Goal: Transaction & Acquisition: Obtain resource

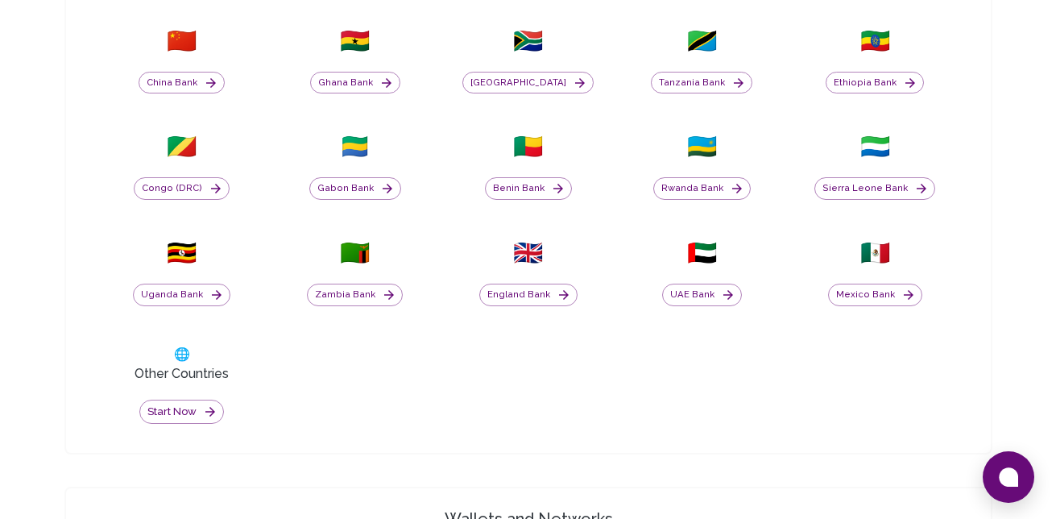
scroll to position [709, 0]
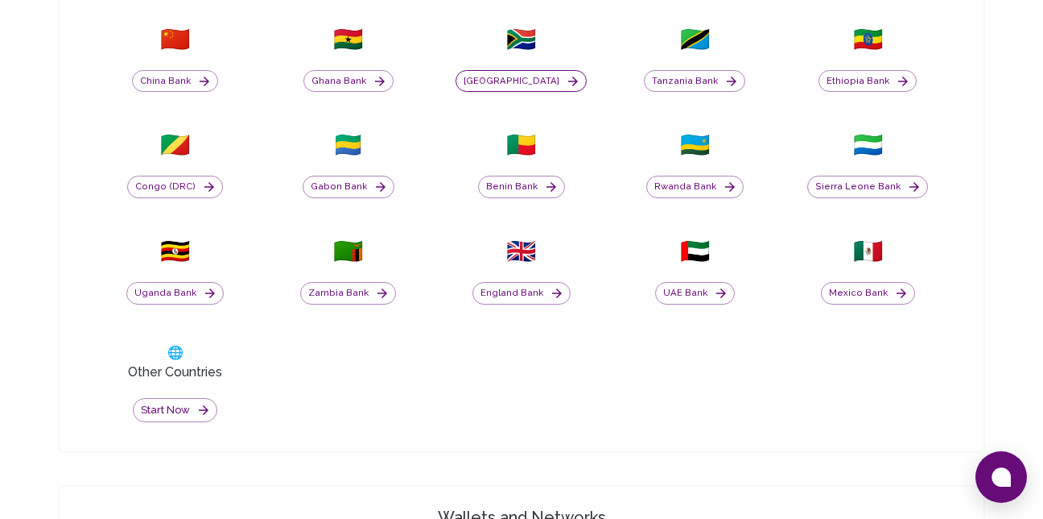
click at [519, 81] on button "[GEOGRAPHIC_DATA]" at bounding box center [521, 81] width 131 height 23
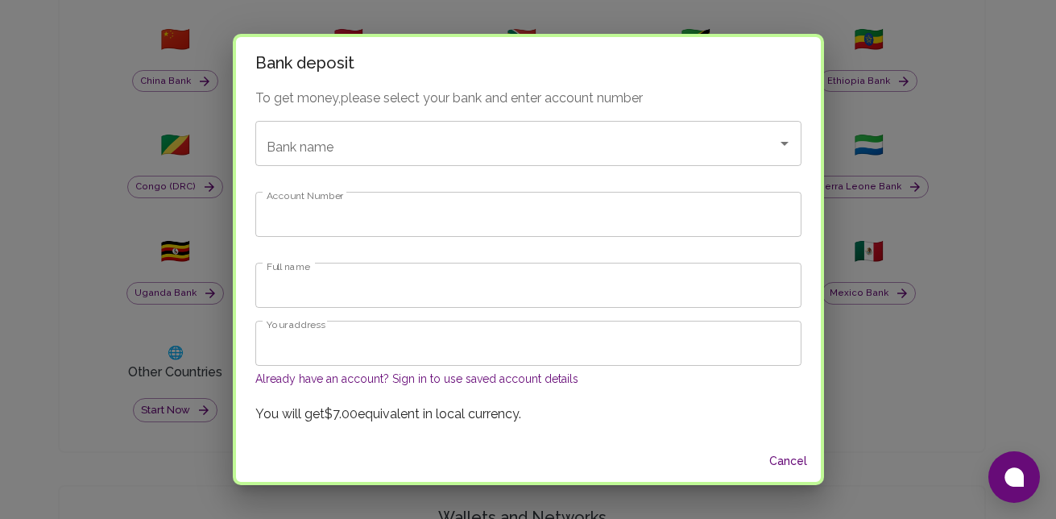
click at [456, 379] on button "Already have an account? Sign in to use saved account details" at bounding box center [416, 378] width 323 height 16
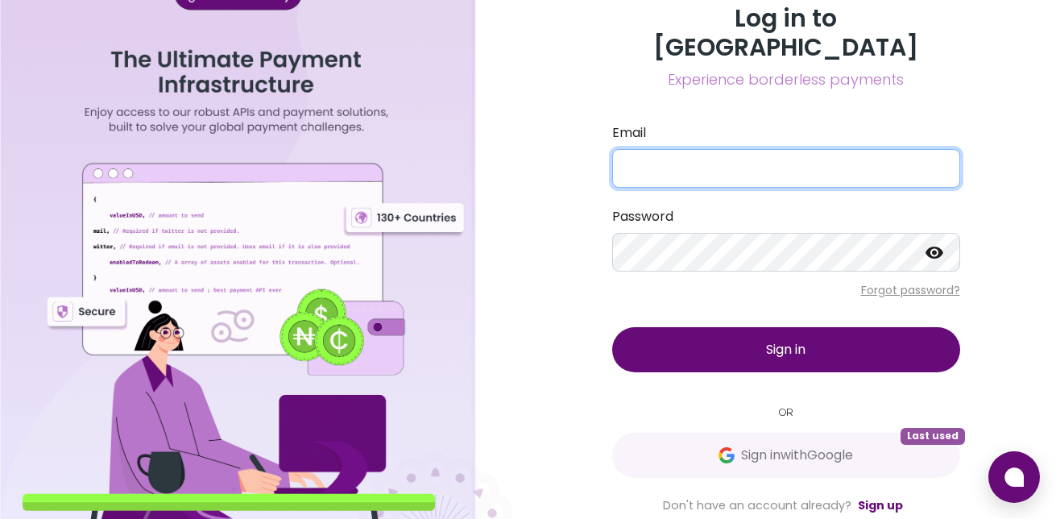
click at [690, 149] on input "Email" at bounding box center [786, 168] width 348 height 39
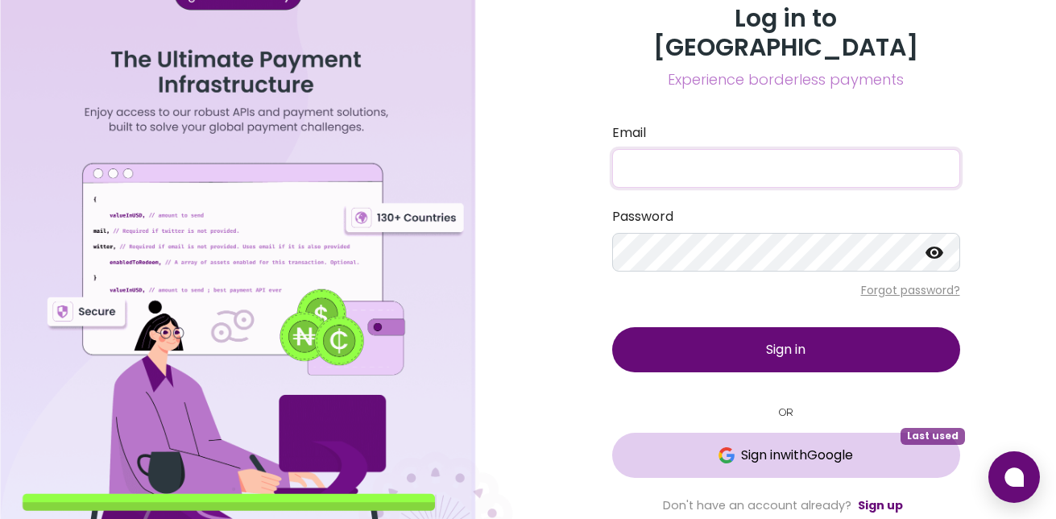
click at [853, 448] on span "Sign in with Google" at bounding box center [797, 454] width 112 height 19
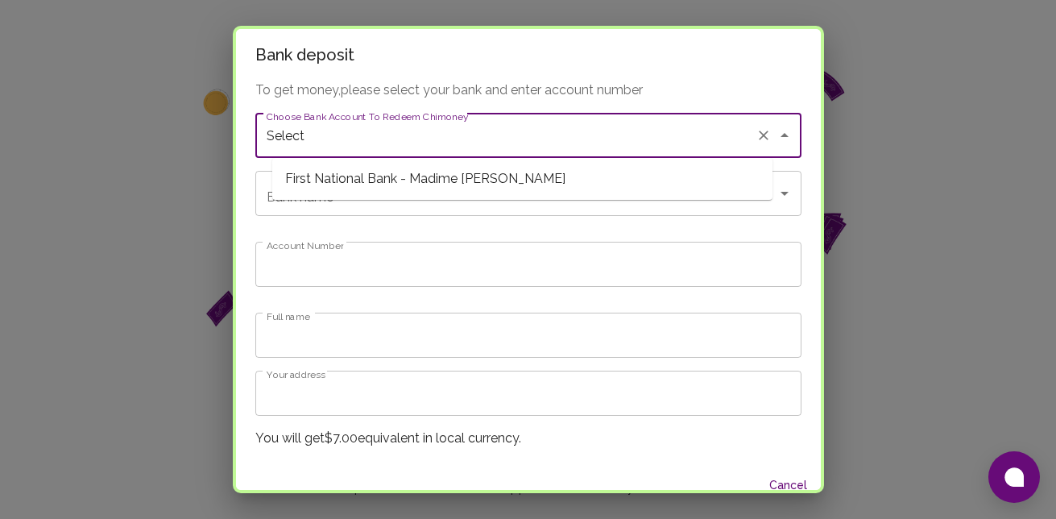
click at [433, 139] on input "Select" at bounding box center [505, 135] width 486 height 31
click at [399, 176] on span "First National Bank - Madime [PERSON_NAME]" at bounding box center [522, 178] width 500 height 29
type input "First National Bank"
type input "63019446227"
type input "Madime [PERSON_NAME]"
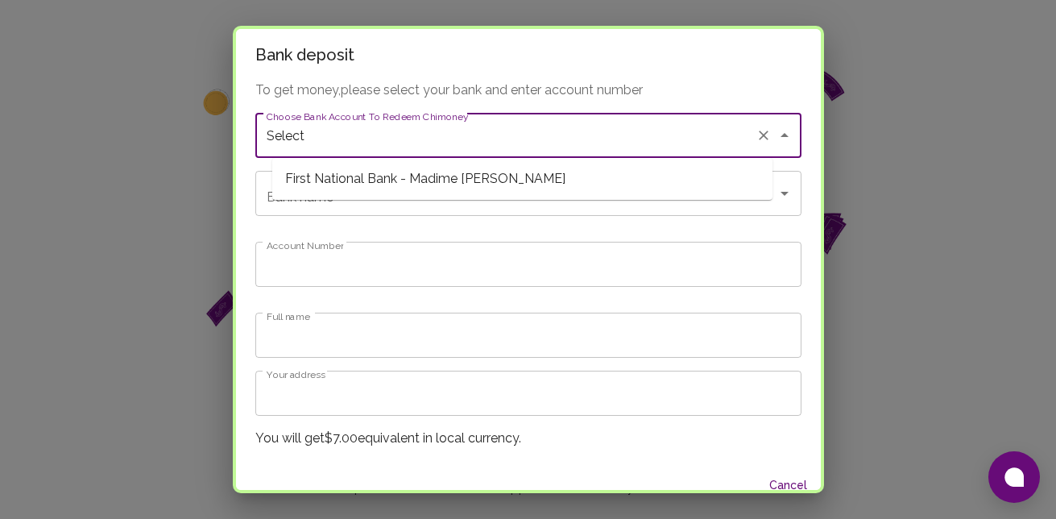
type input "First National Bank - Madime [PERSON_NAME]"
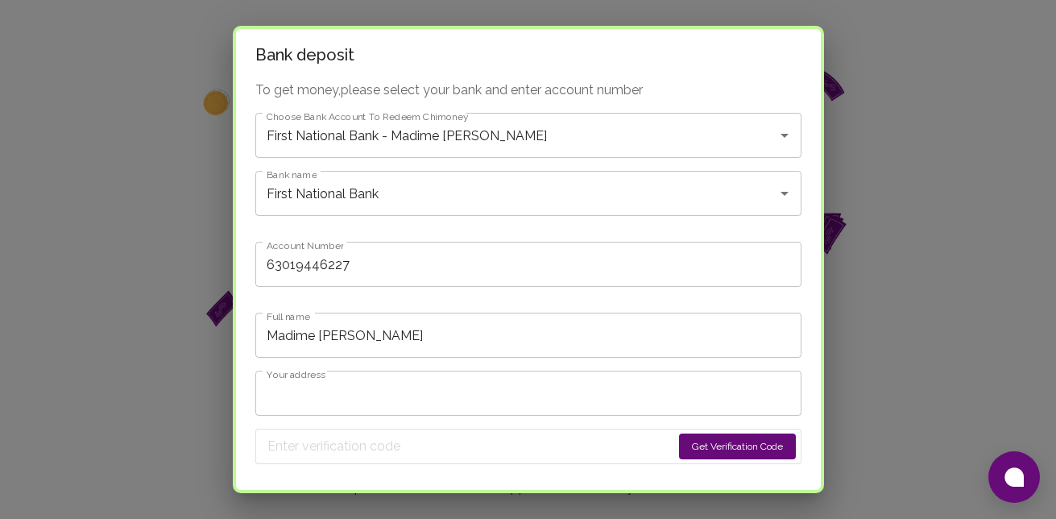
click at [691, 453] on button "Get Verification Code" at bounding box center [737, 446] width 117 height 26
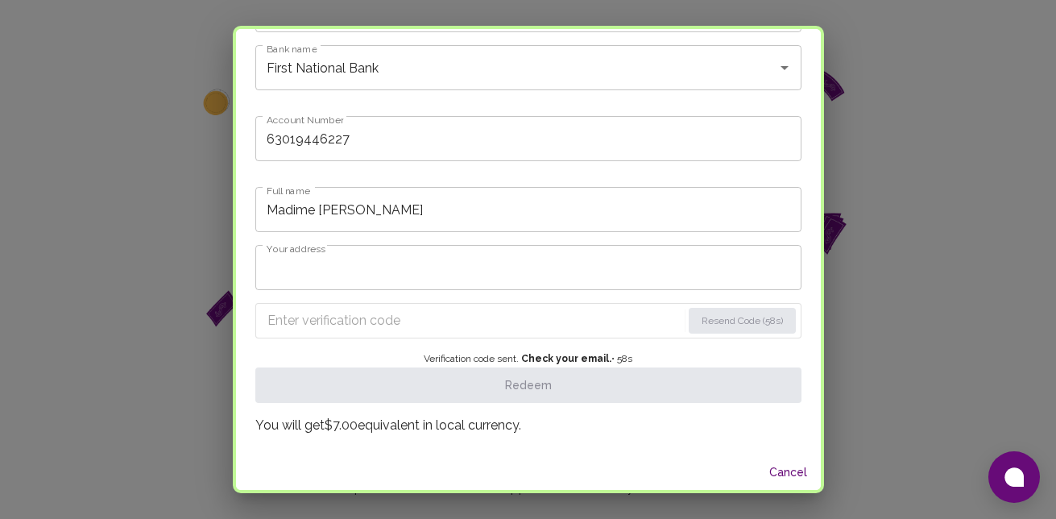
scroll to position [129, 0]
click at [589, 312] on input "Enter verification code" at bounding box center [474, 317] width 415 height 26
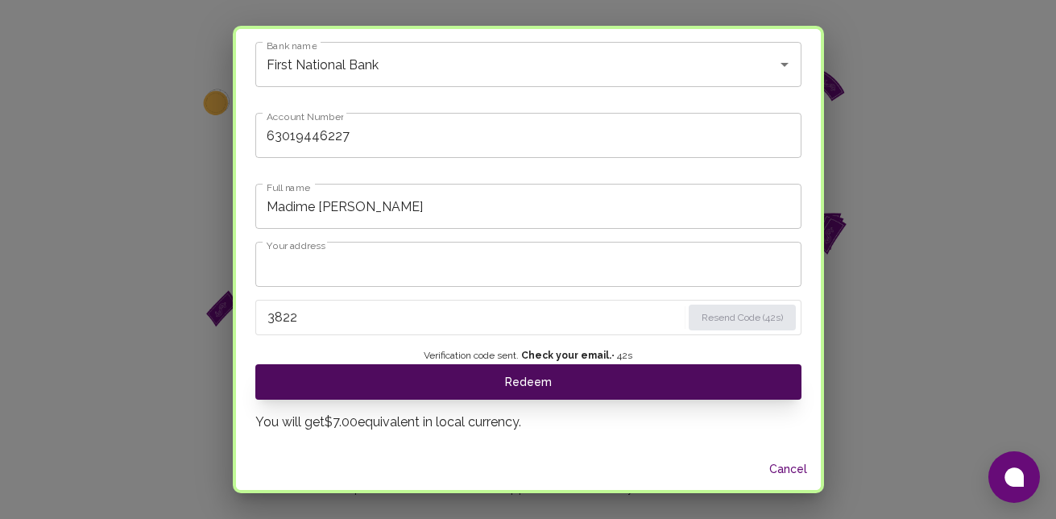
type input "3822"
click at [553, 378] on button "Redeem" at bounding box center [528, 381] width 546 height 35
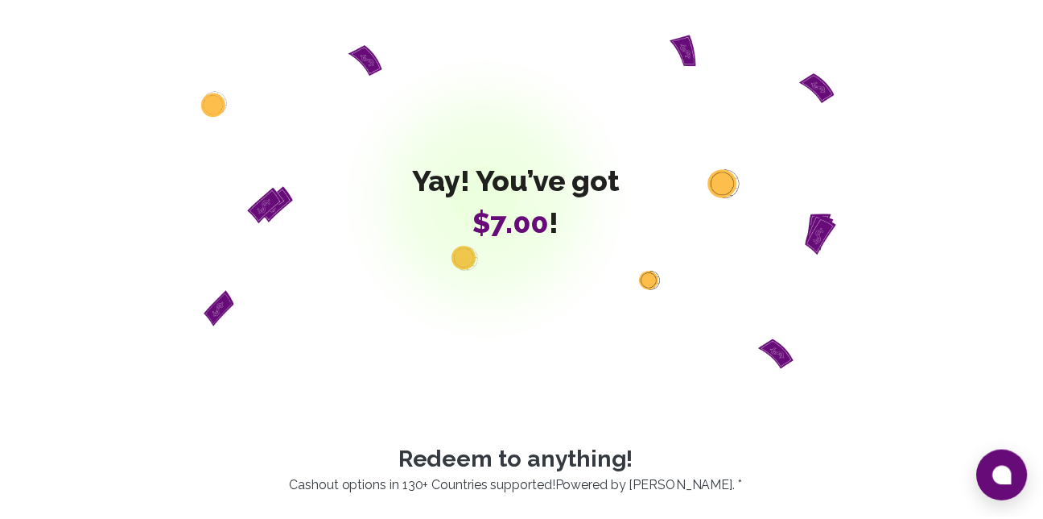
scroll to position [0, 0]
